Goal: Information Seeking & Learning: Check status

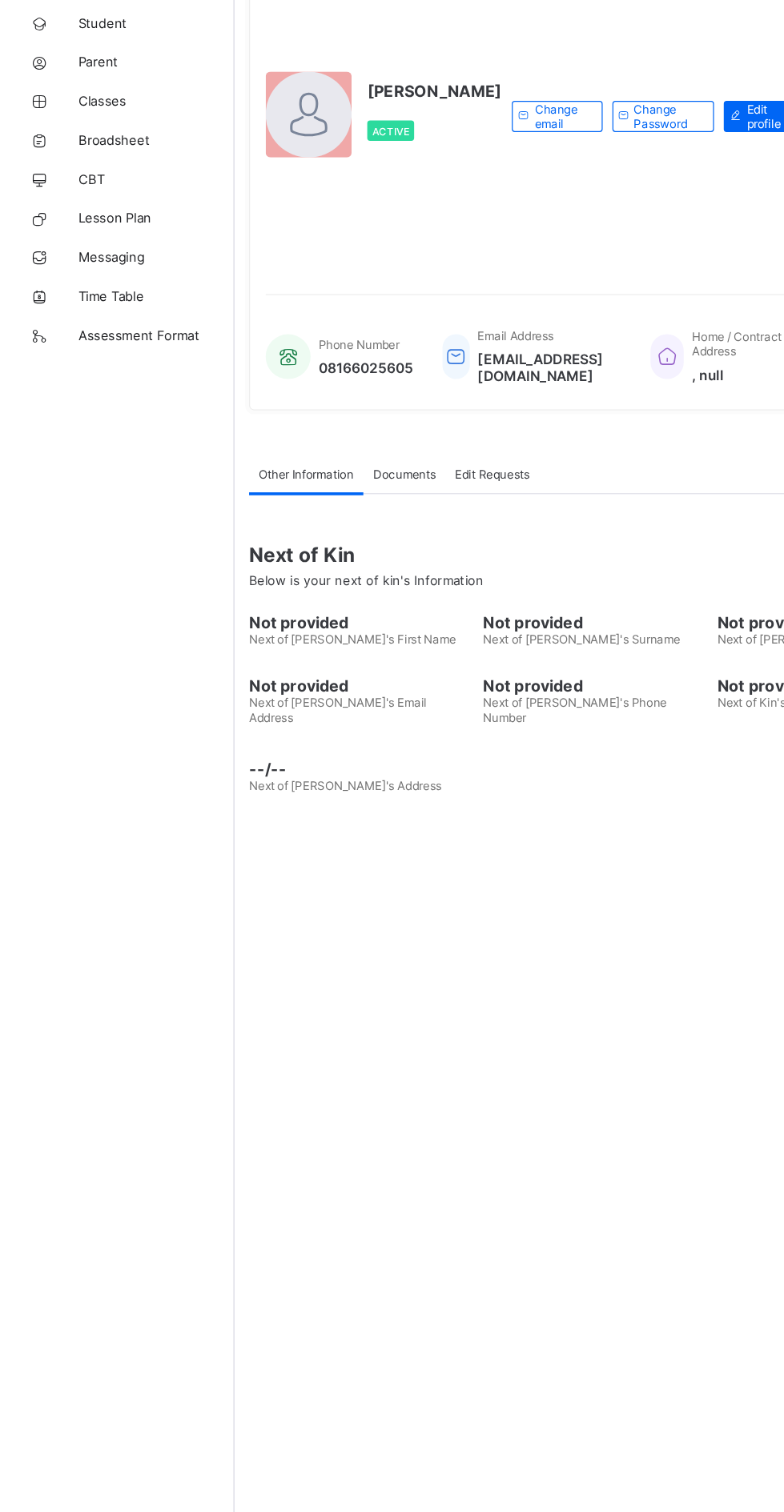
click at [79, 257] on span "Broadsheet" at bounding box center [128, 256] width 128 height 13
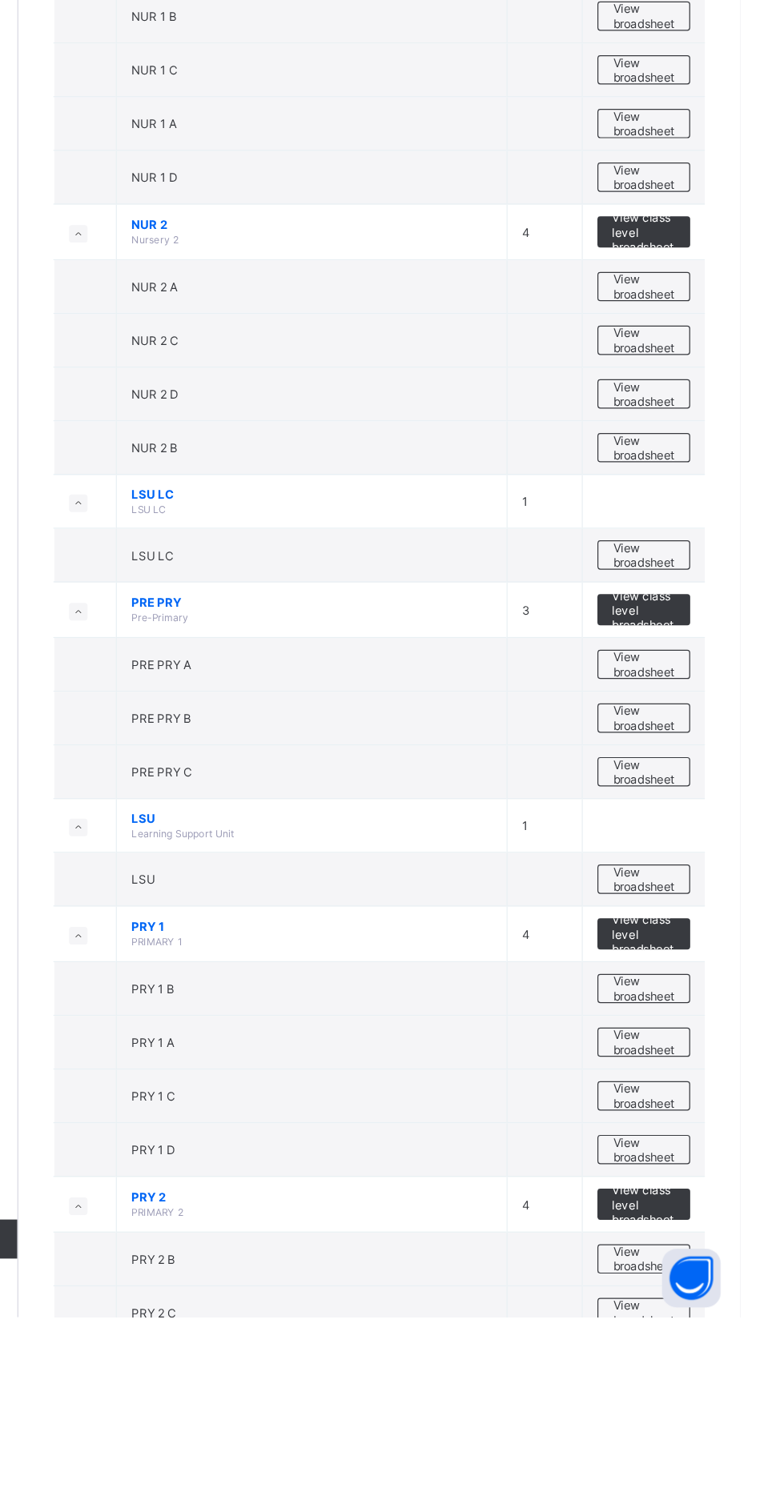
click at [708, 1328] on span "View broadsheet" at bounding box center [704, 1331] width 50 height 24
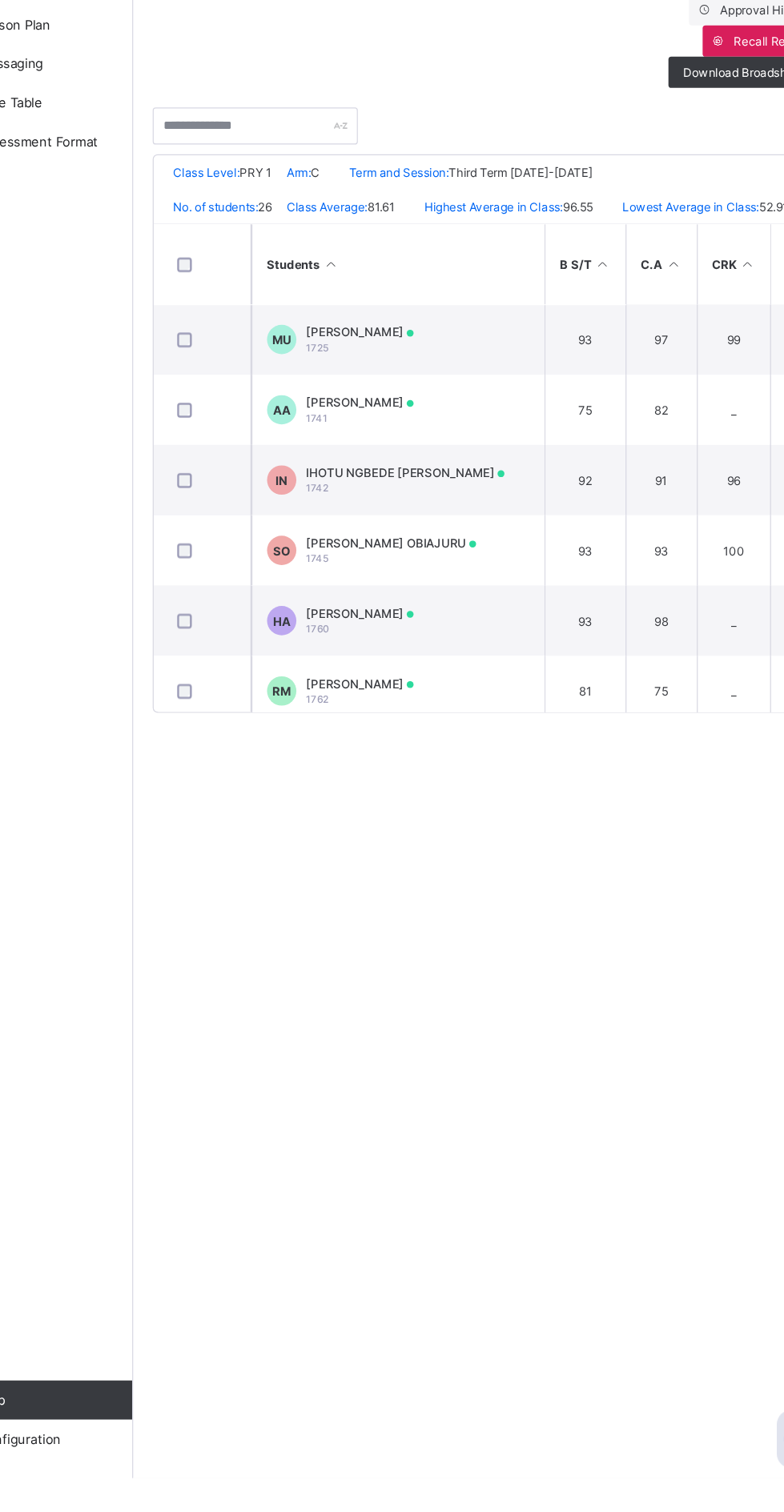
click at [366, 579] on span "[PERSON_NAME]" at bounding box center [377, 573] width 88 height 12
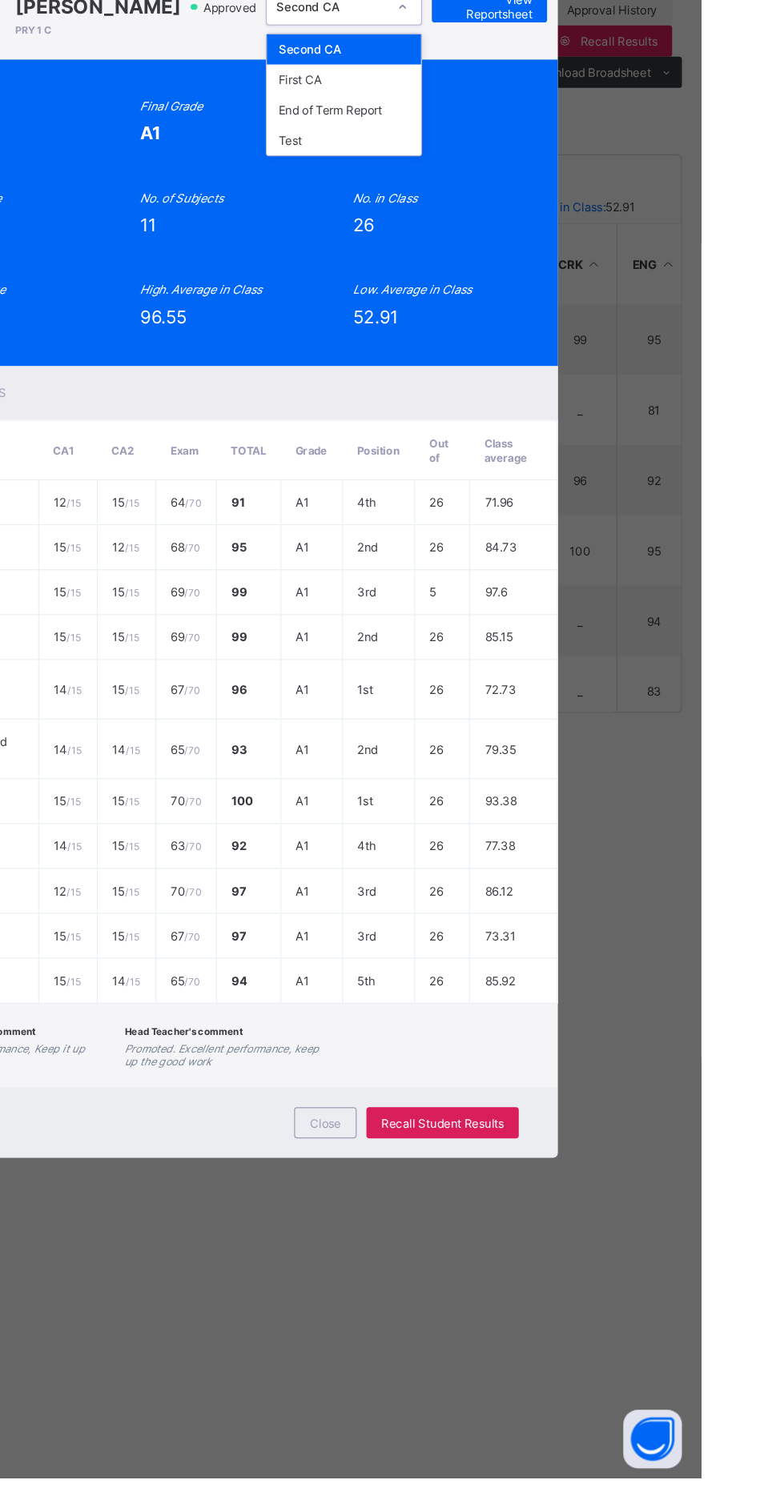
click at [554, 403] on div "End of Term Report" at bounding box center [490, 389] width 127 height 25
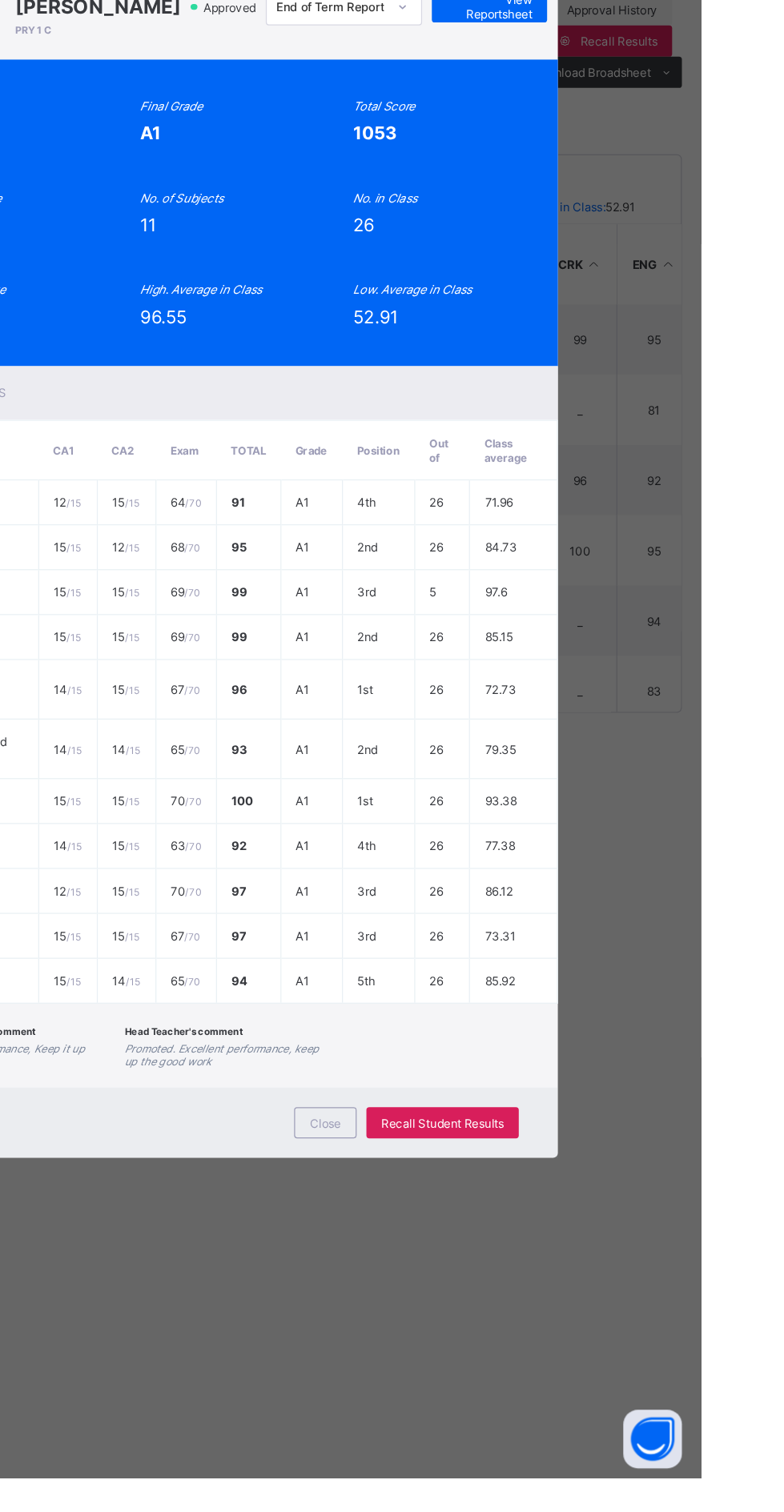
click at [645, 318] on span "View Reportsheet" at bounding box center [609, 306] width 70 height 24
click at [501, 1234] on div "Close" at bounding box center [475, 1221] width 51 height 26
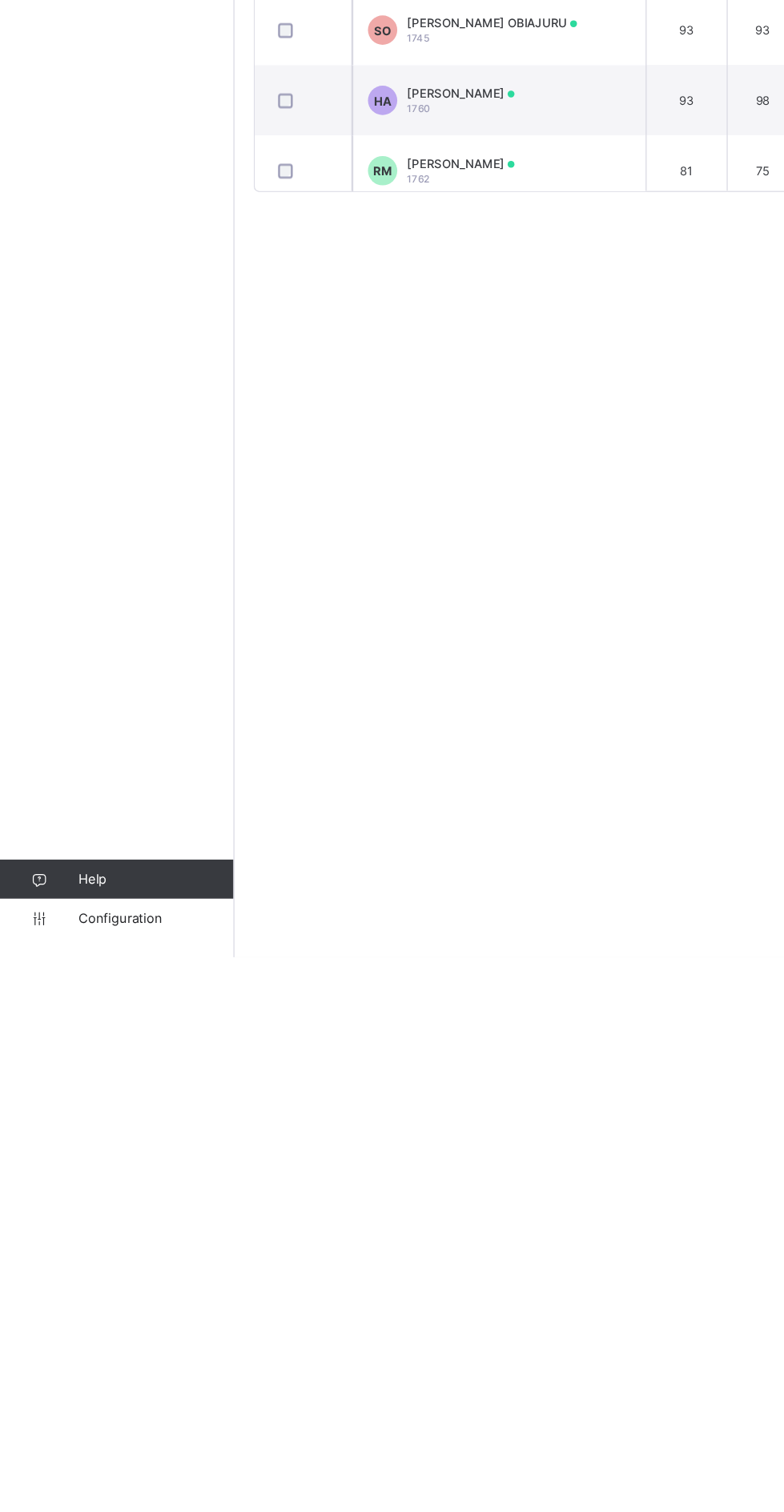
click at [91, 1486] on span "Configuration" at bounding box center [128, 1480] width 128 height 13
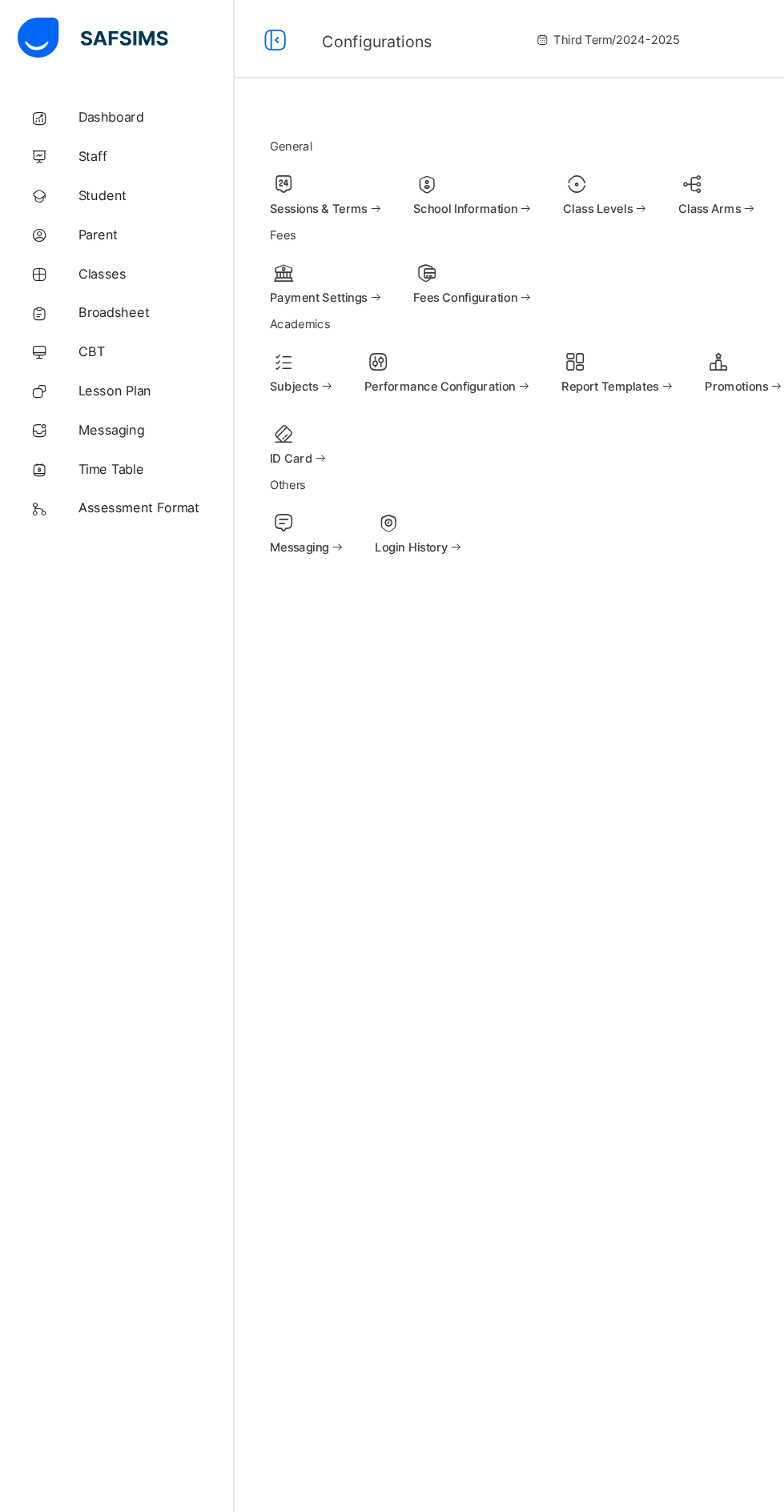
click at [292, 145] on div at bounding box center [267, 150] width 94 height 19
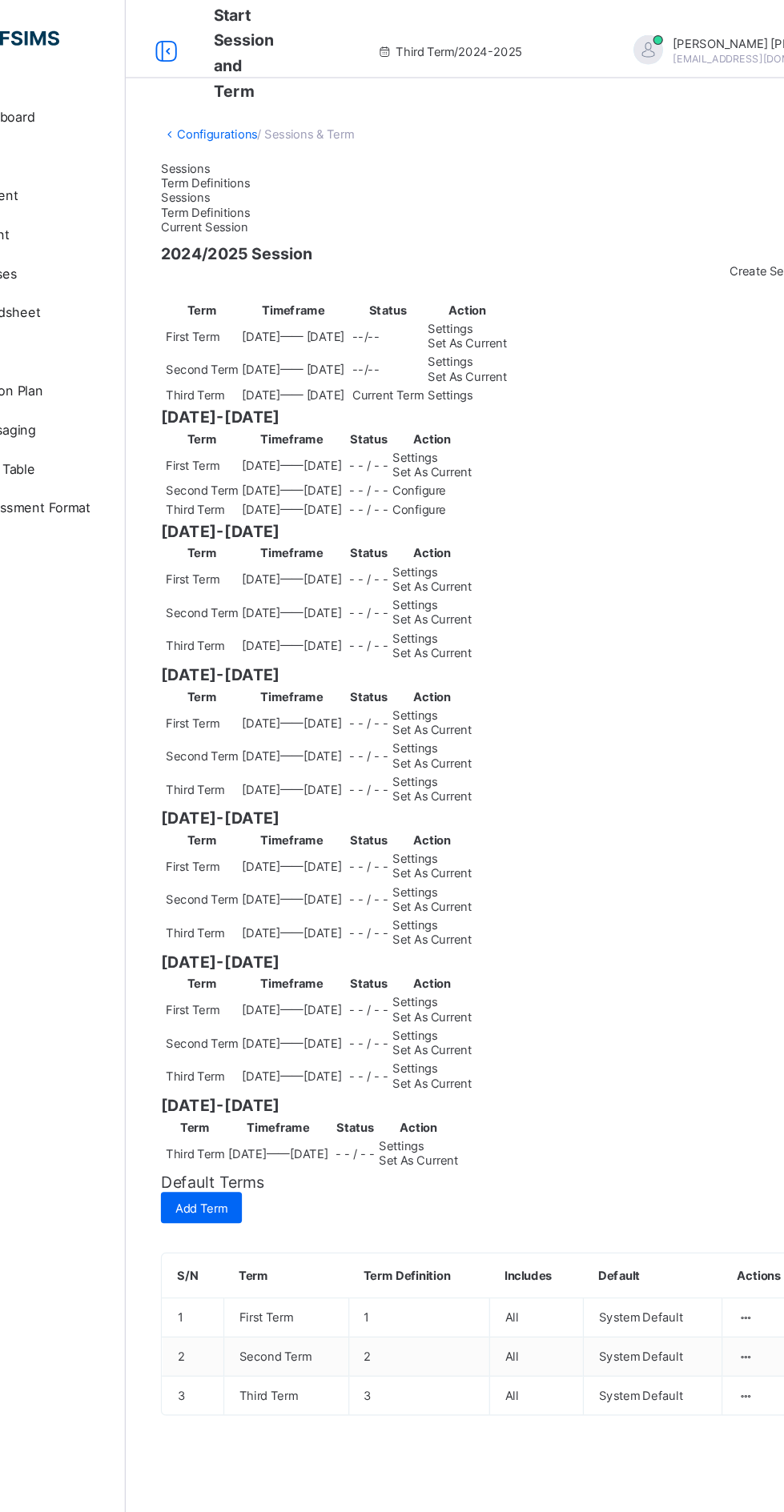
click at [320, 144] on div "Term Definitions" at bounding box center [488, 150] width 534 height 12
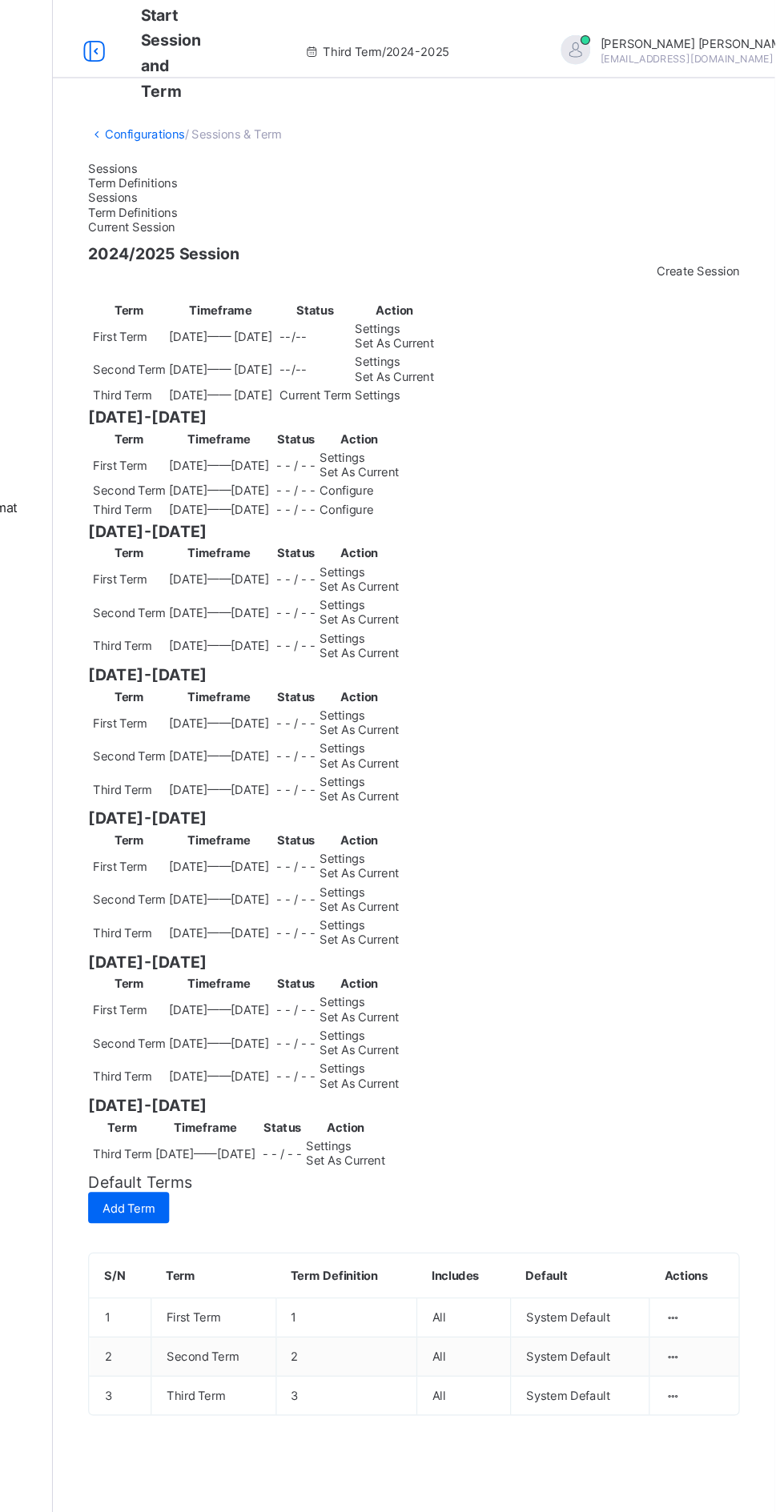
click at [316, 1129] on td "Third Term" at bounding box center [324, 1144] width 102 height 32
click at [624, 941] on div "Configurations / Sessions & Term Sessions Term Definitions Sessions Term Defini…" at bounding box center [488, 756] width 592 height 1512
click at [235, 133] on div "Sessions" at bounding box center [488, 138] width 534 height 12
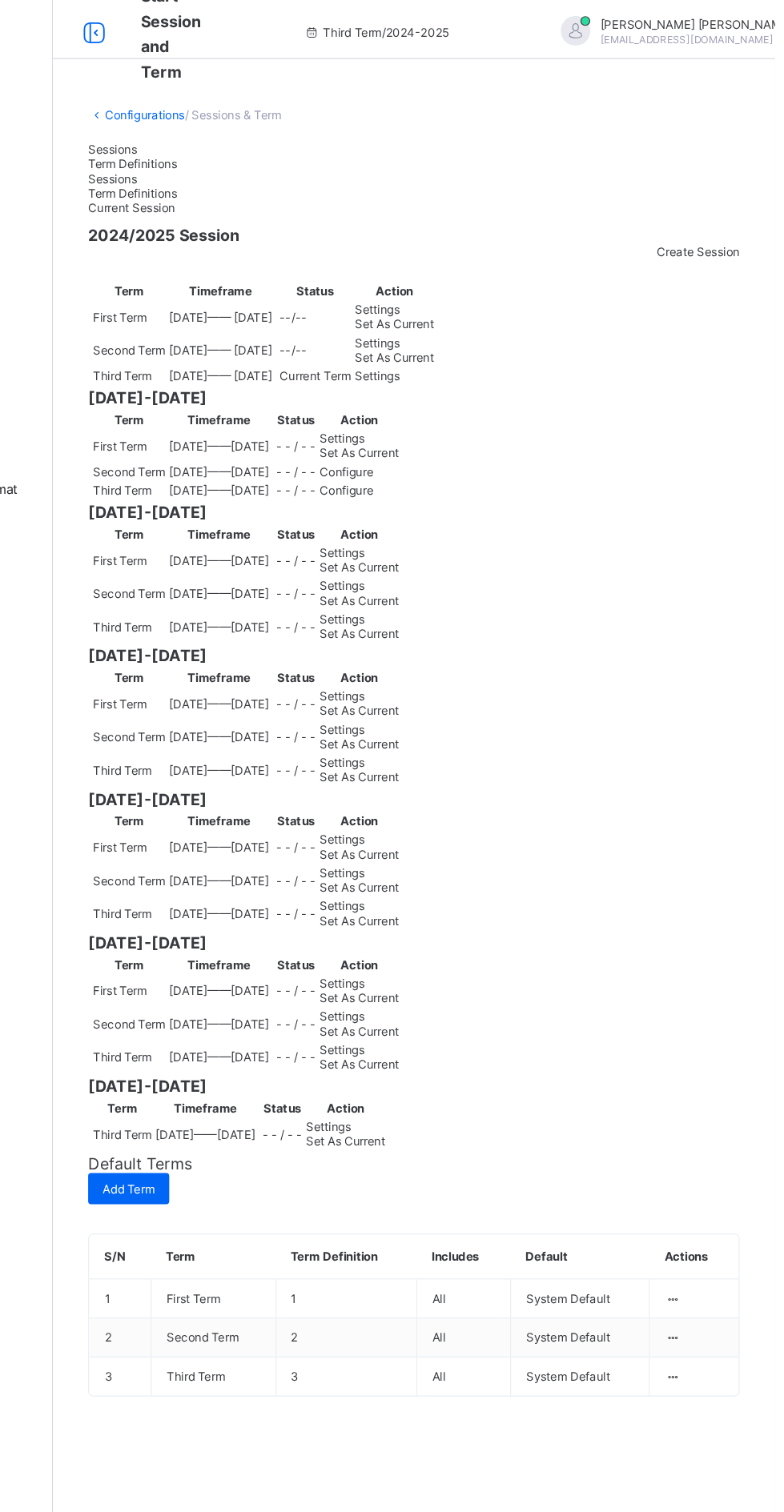
click at [476, 330] on span "Settings" at bounding box center [458, 324] width 36 height 12
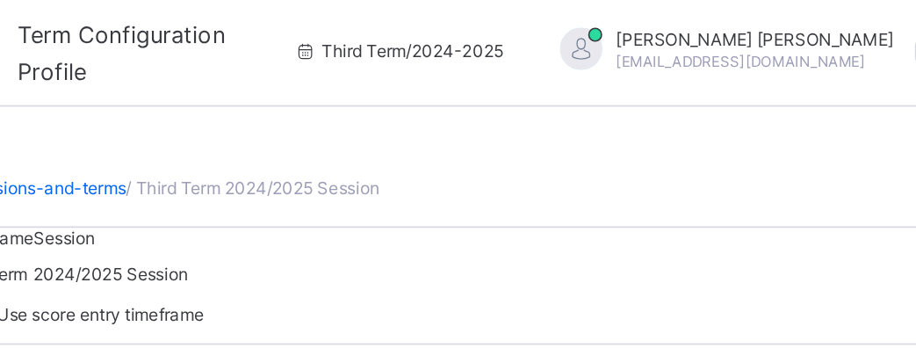
scroll to position [4, 0]
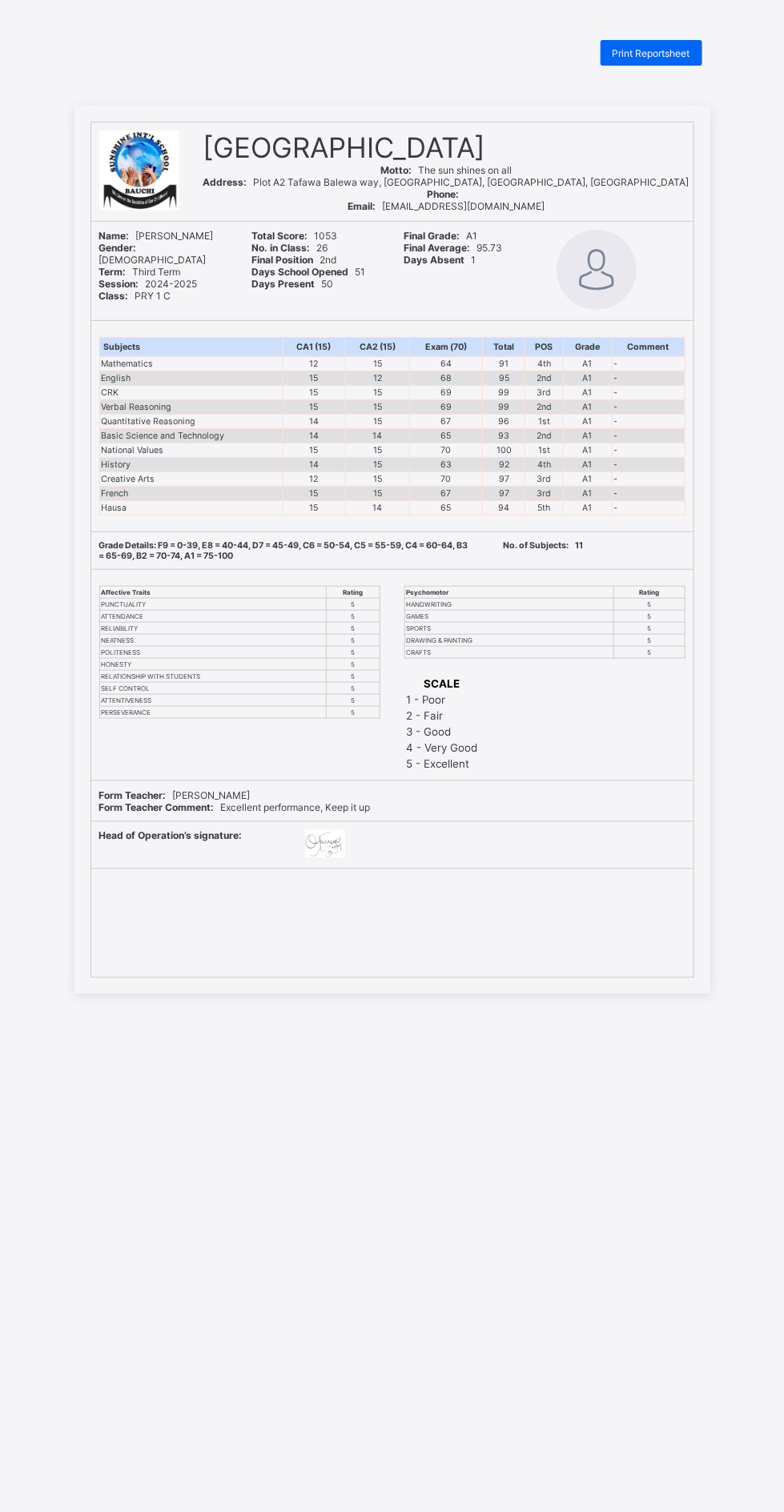
click at [655, 51] on span "Print Reportsheet" at bounding box center [651, 53] width 77 height 12
